Goal: Book appointment/travel/reservation

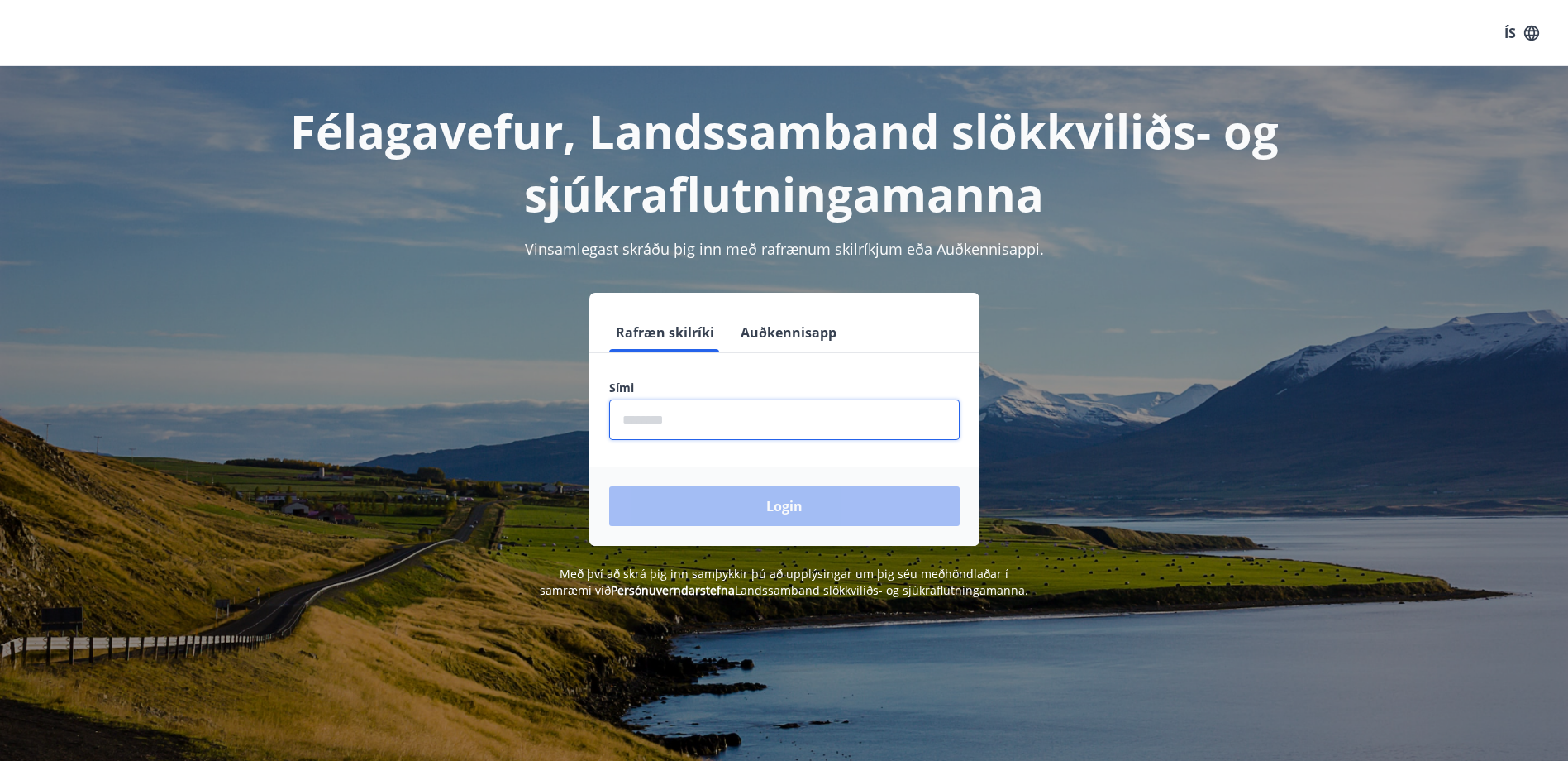
click at [674, 424] on input "phone" at bounding box center [784, 419] width 351 height 40
type input "********"
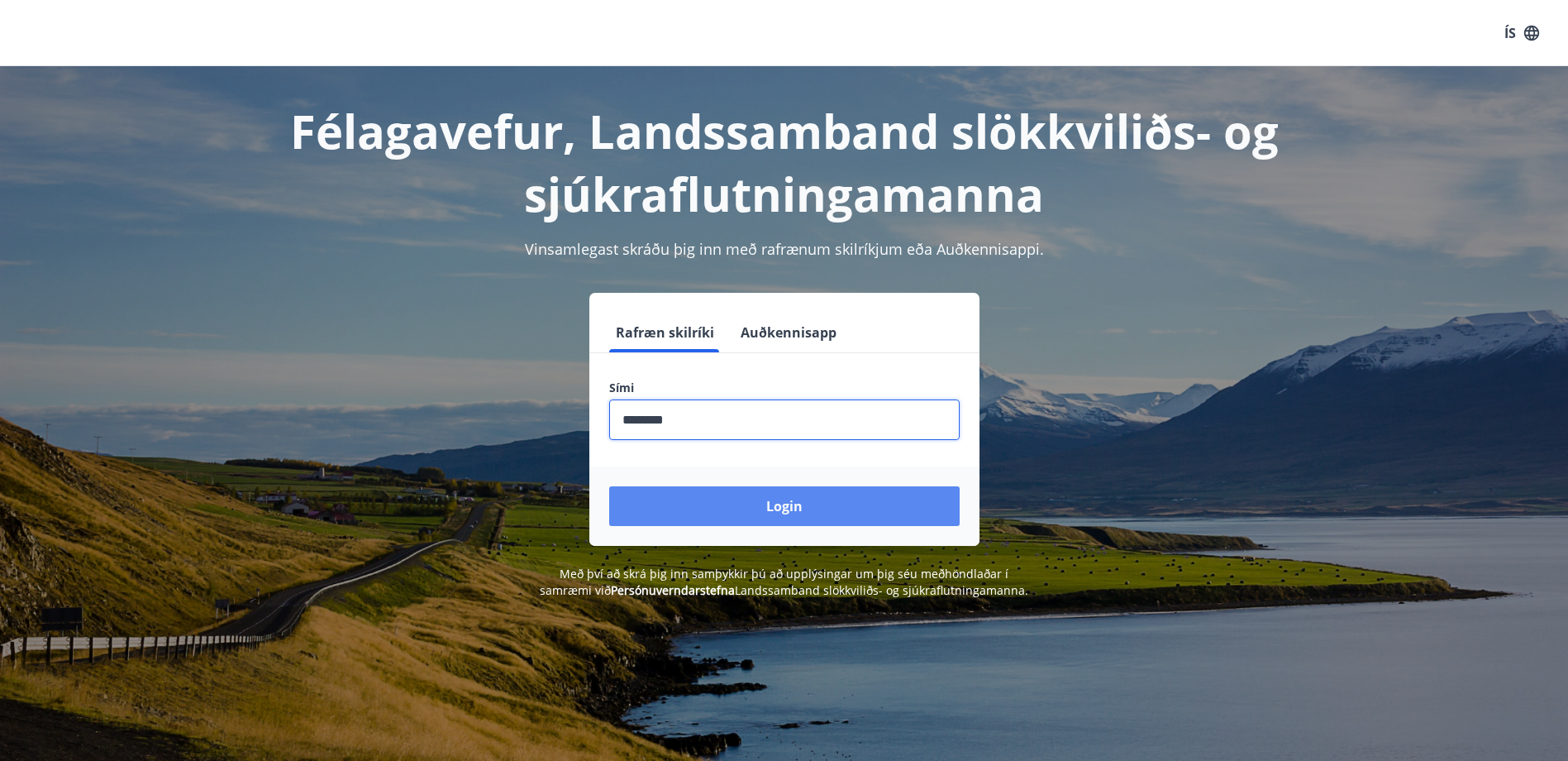
click at [767, 507] on button "Login" at bounding box center [784, 506] width 351 height 39
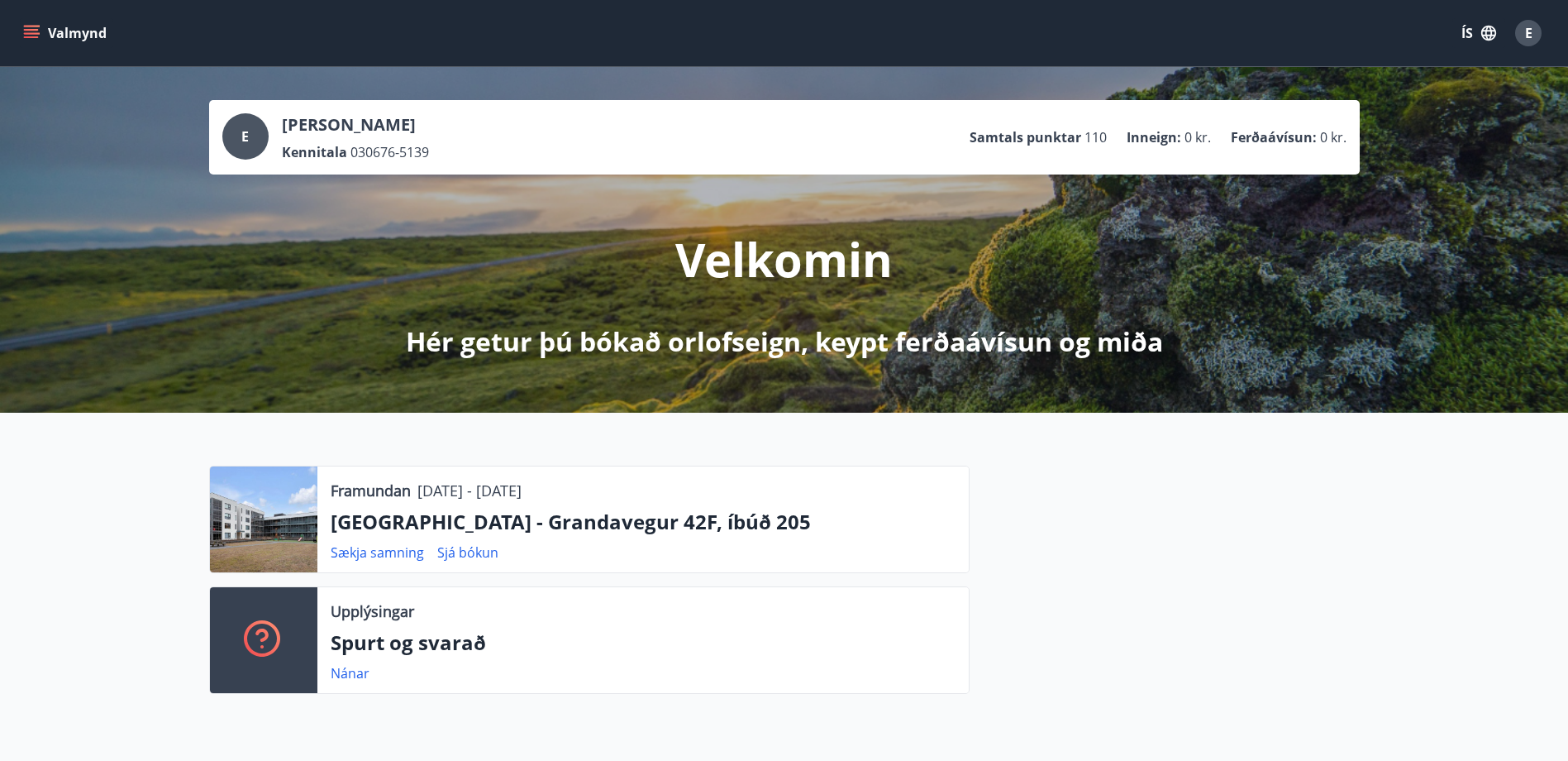
click at [25, 29] on icon "menu" at bounding box center [31, 29] width 15 height 2
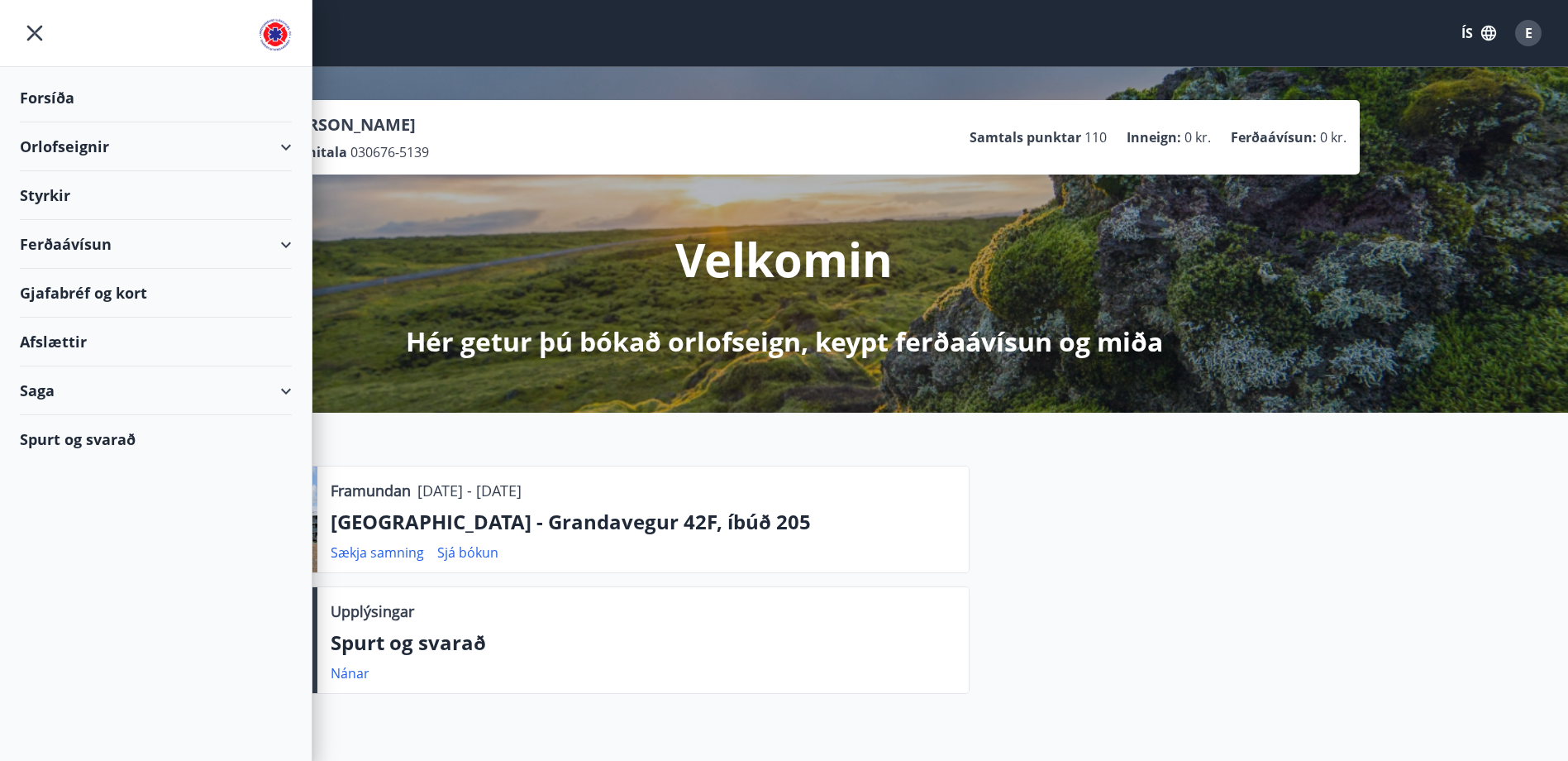
click at [78, 147] on div "Orlofseignir" at bounding box center [155, 146] width 272 height 49
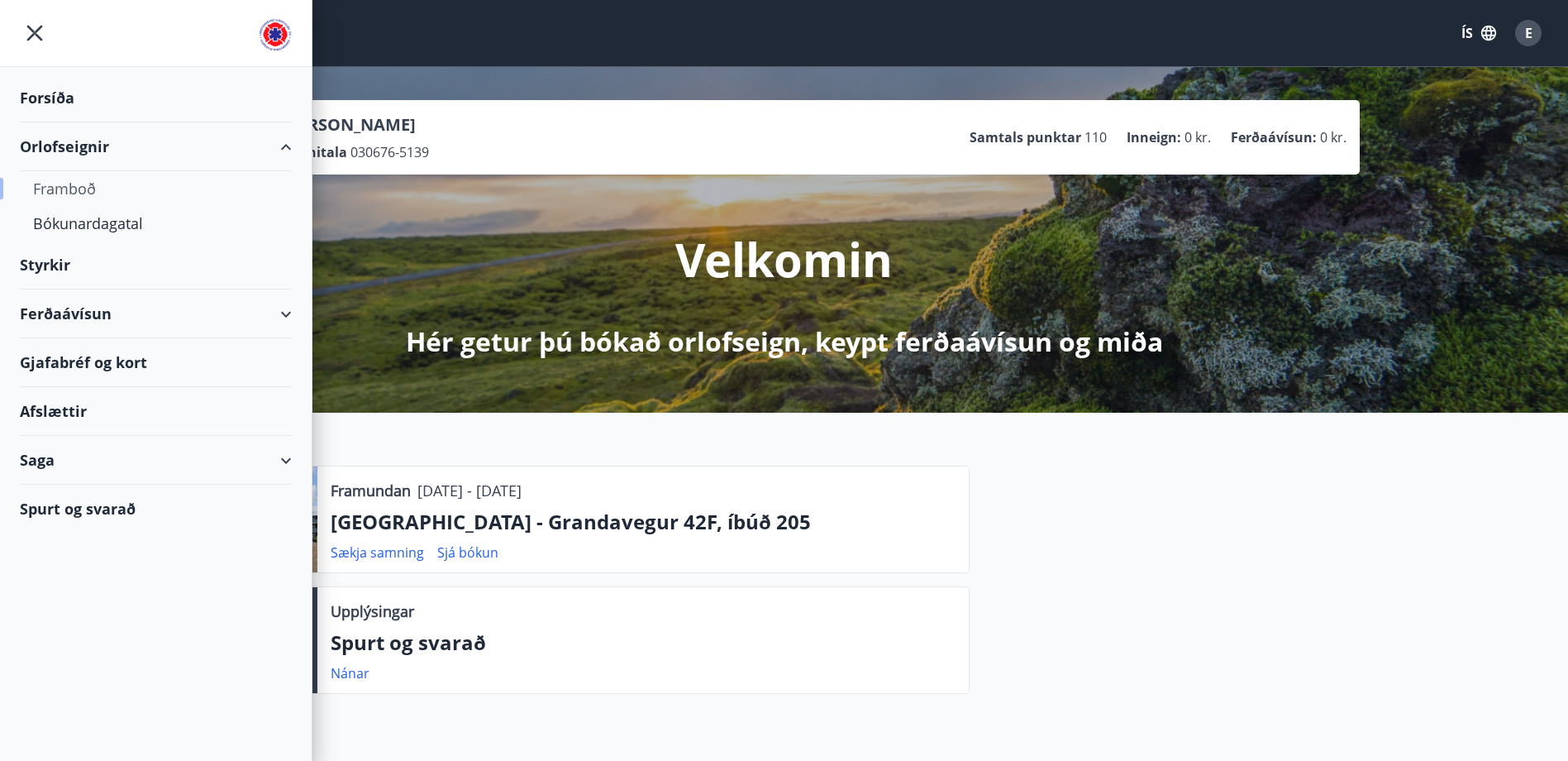
click at [75, 193] on div "Framboð" at bounding box center [155, 188] width 245 height 35
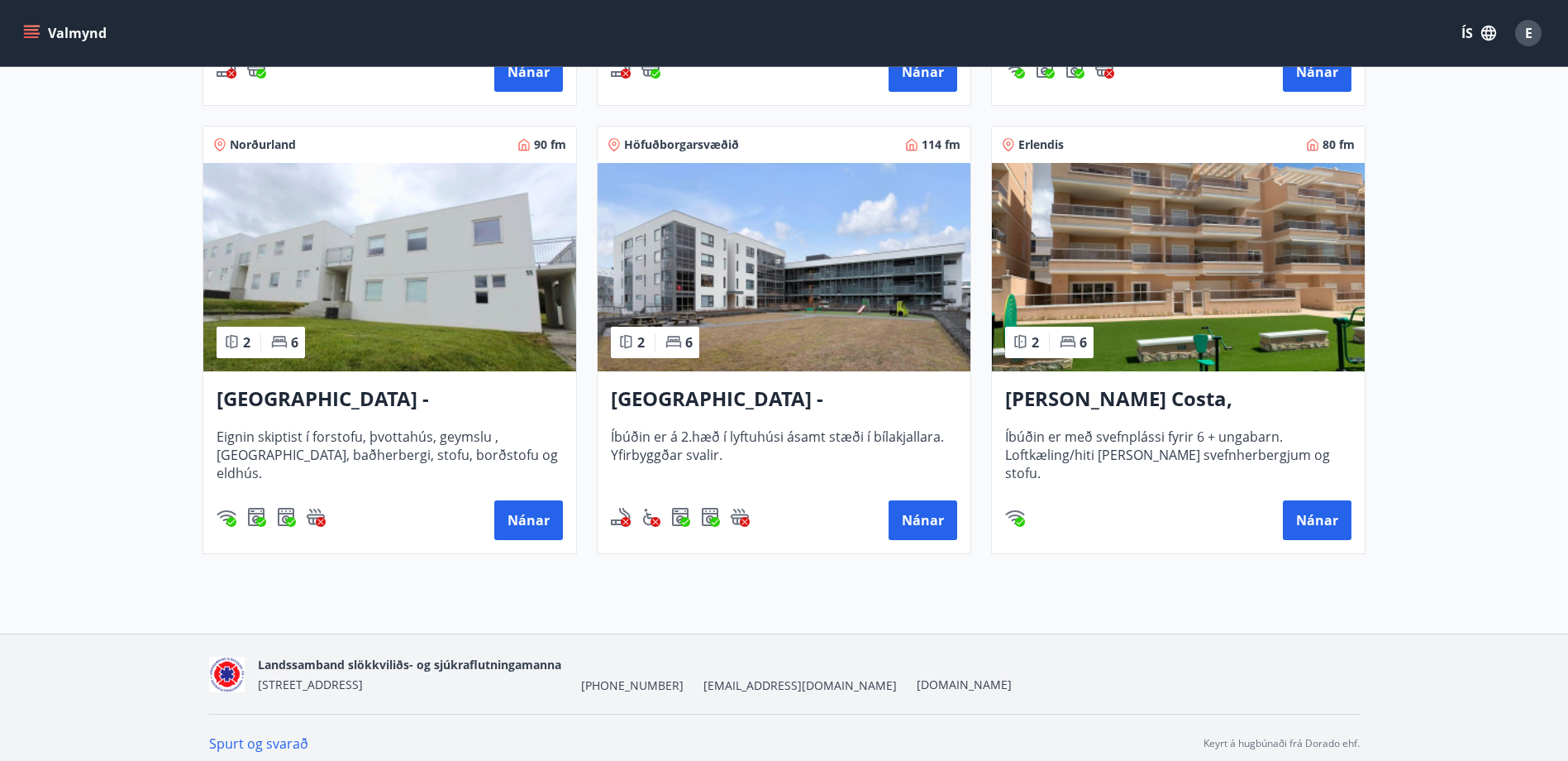
scroll to position [714, 0]
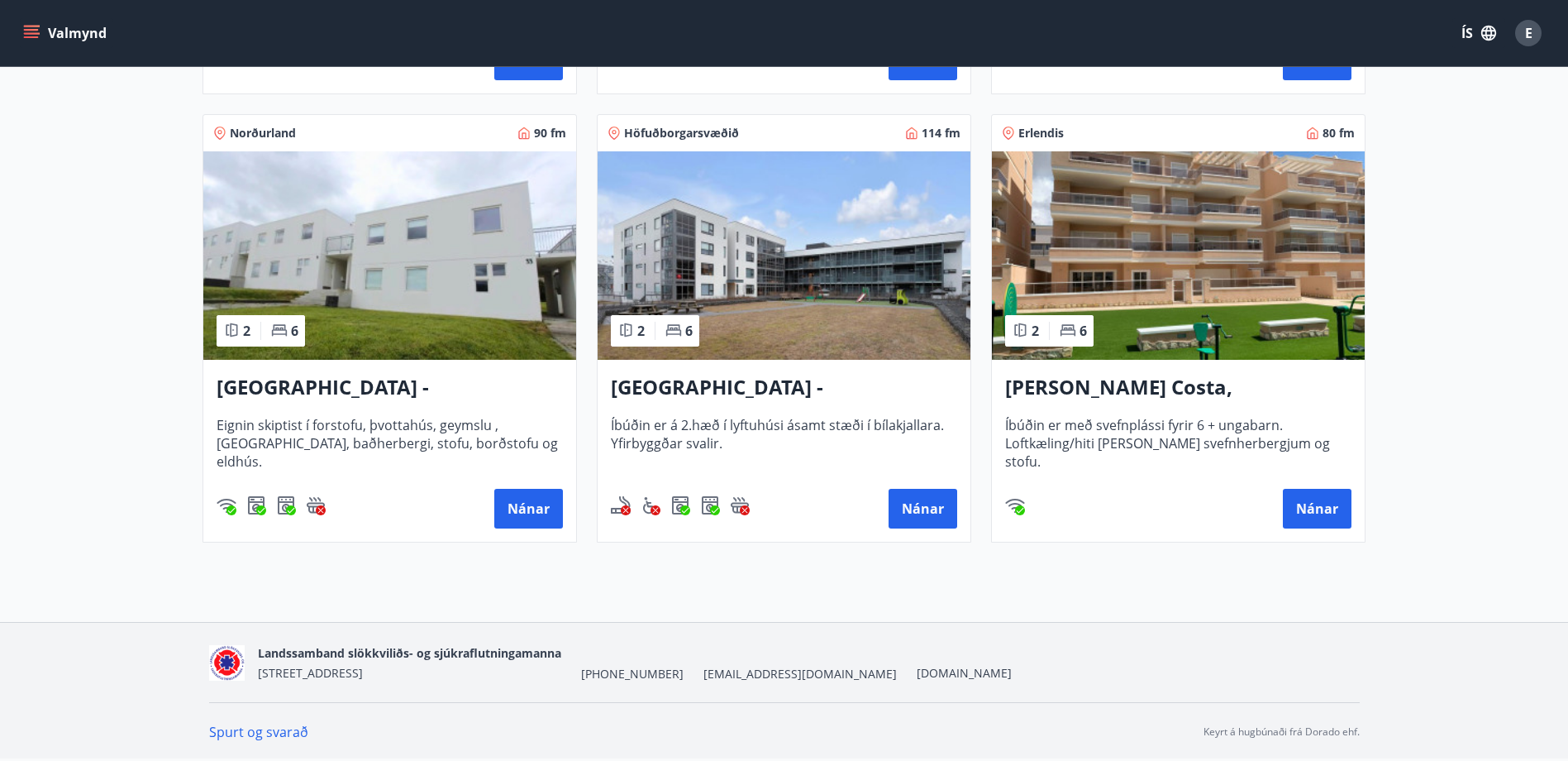
click at [748, 383] on h3 "Reykjavík - Grandavegur 42F, íbúð 205" at bounding box center [784, 387] width 346 height 29
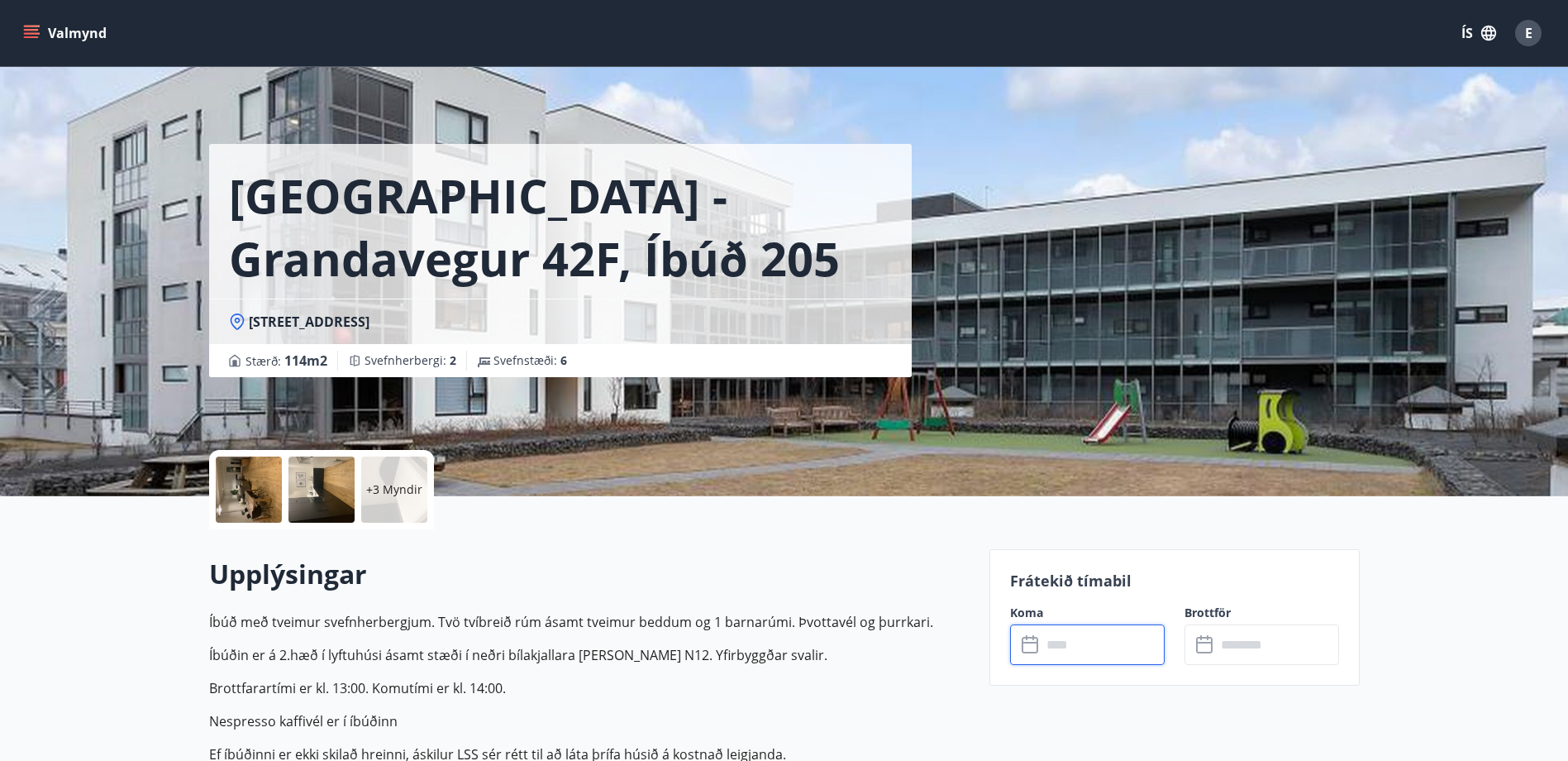
click at [1056, 653] on input "text" at bounding box center [1103, 644] width 123 height 40
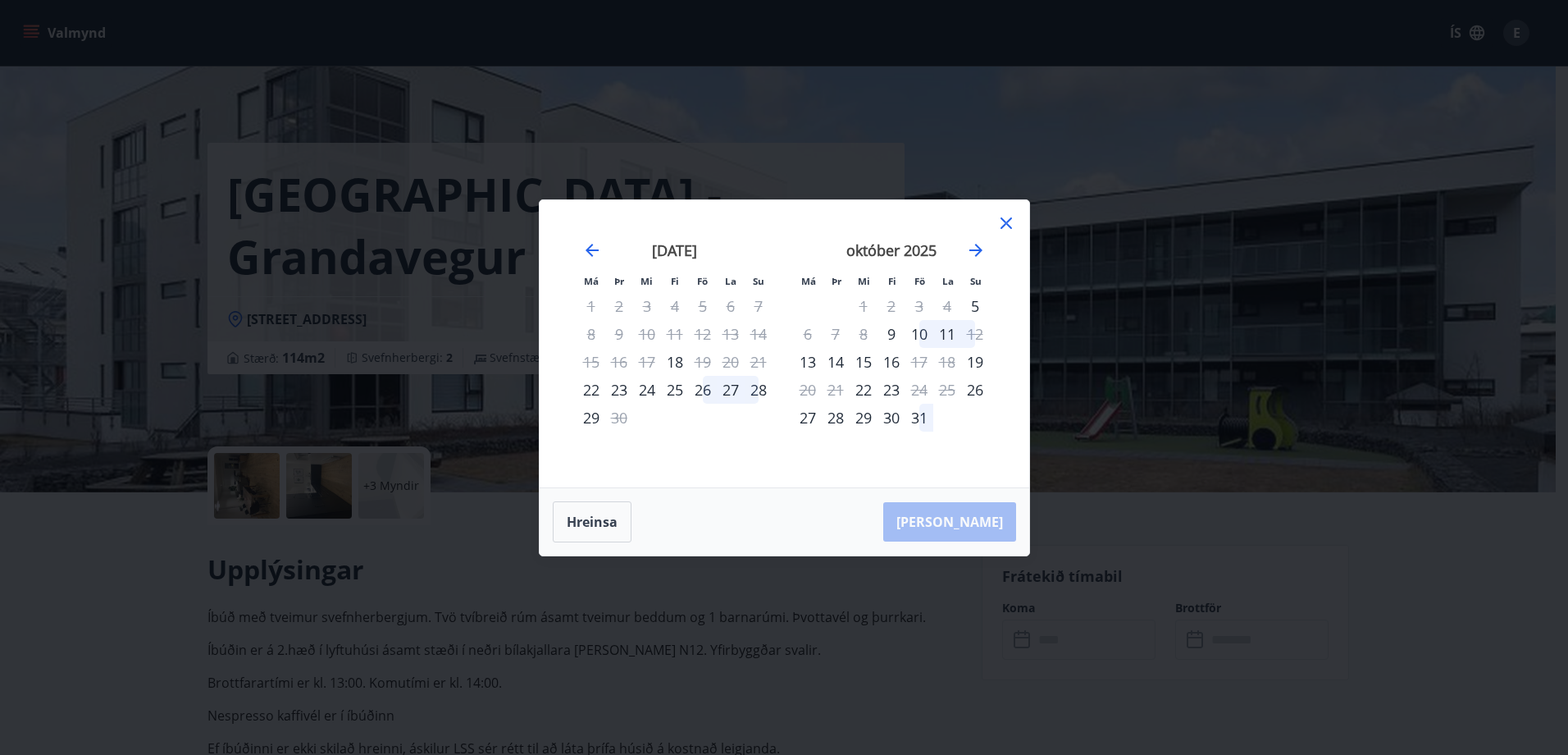
click at [1003, 220] on icon at bounding box center [1006, 223] width 12 height 12
